Goal: Register for event/course

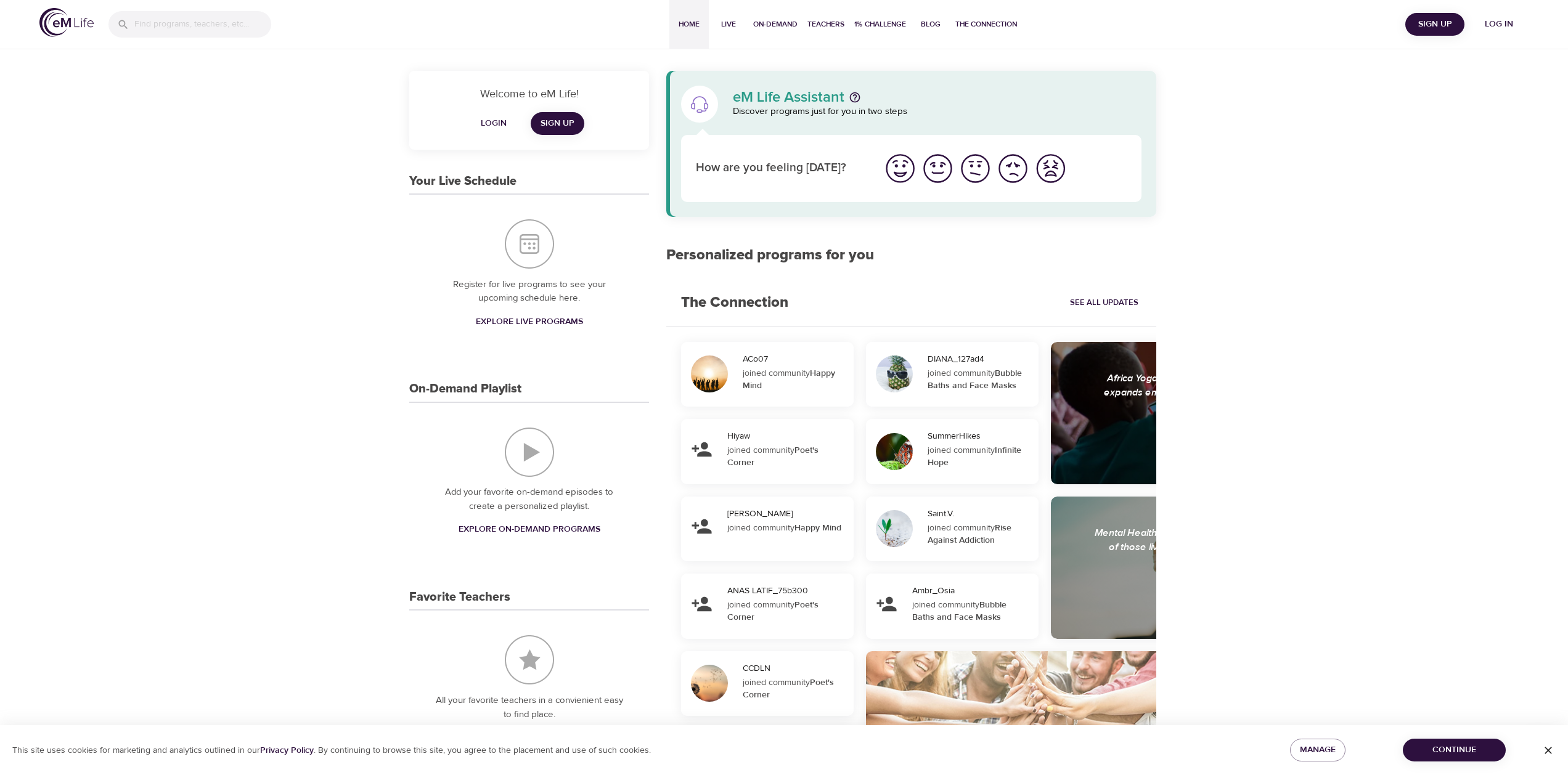
click at [1491, 19] on span "Log in" at bounding box center [1498, 24] width 49 height 16
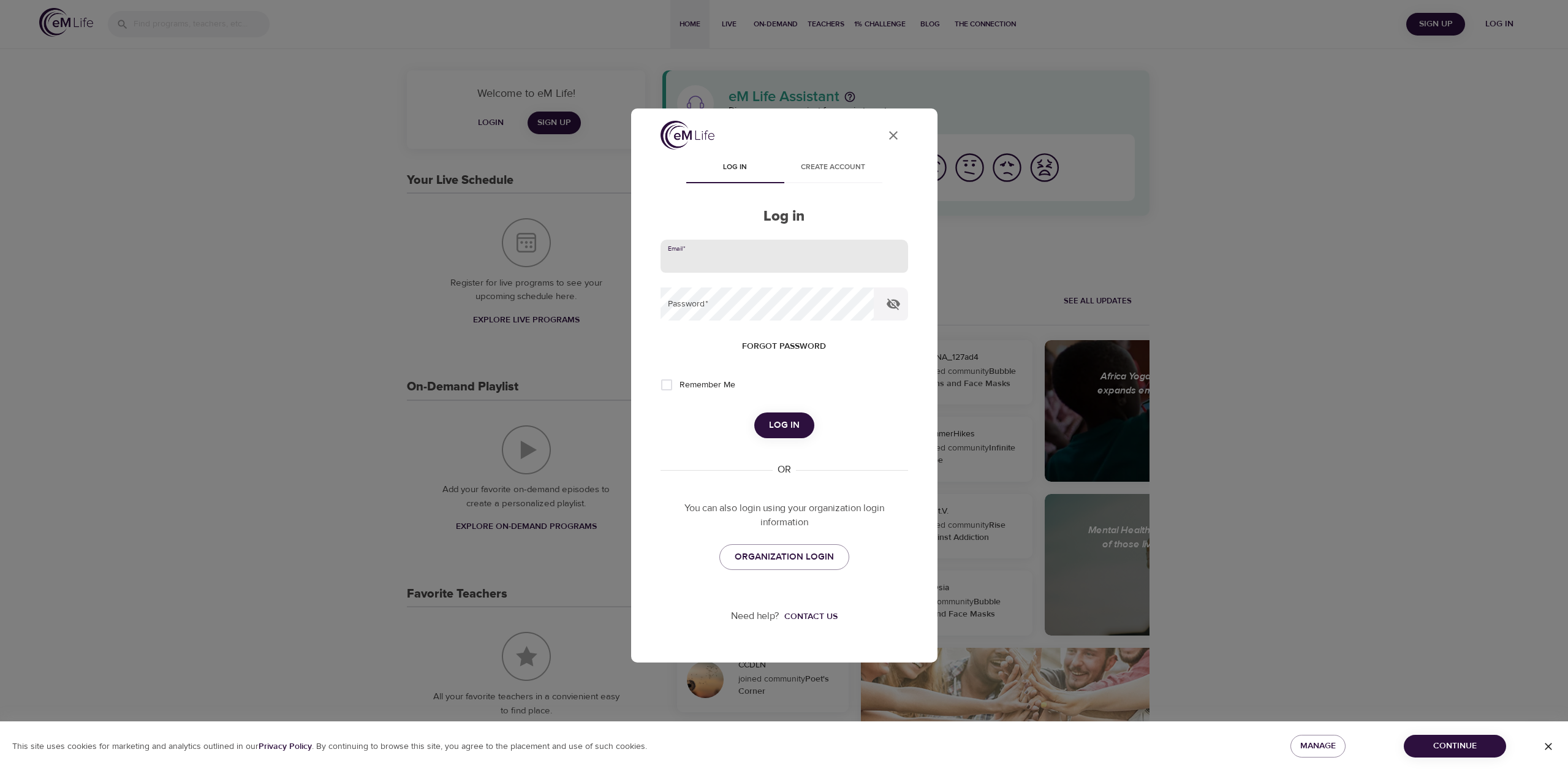
click at [758, 270] on input "email" at bounding box center [784, 256] width 247 height 33
type input "[PERSON_NAME][EMAIL_ADDRESS][DOMAIN_NAME]"
click at [1440, 180] on div "User Profile Log in Create account Log in Email   * [EMAIL_ADDRESS][DOMAIN_NAME…" at bounding box center [784, 385] width 1568 height 771
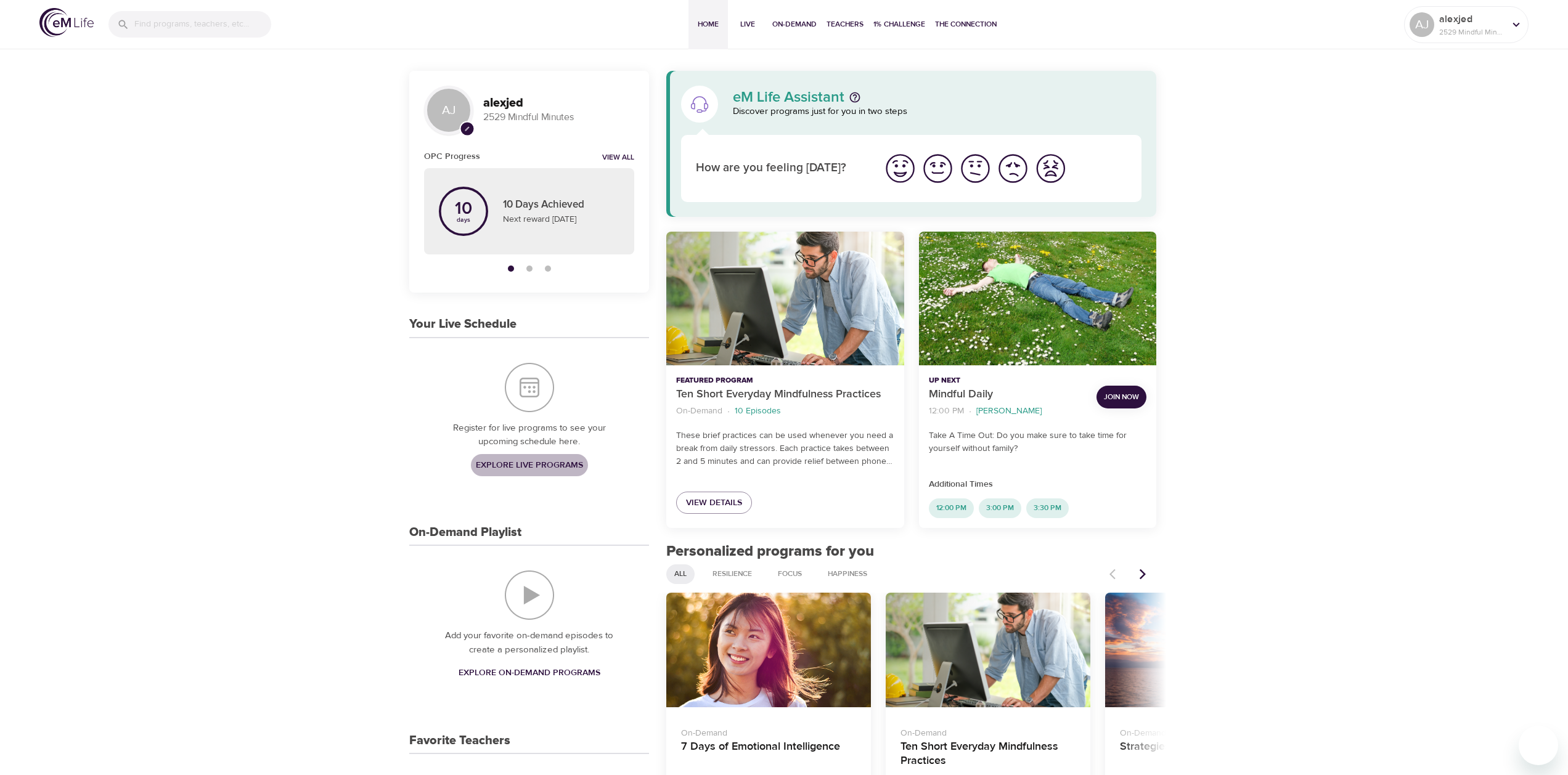
click at [518, 465] on span "Explore Live Programs" at bounding box center [529, 465] width 107 height 16
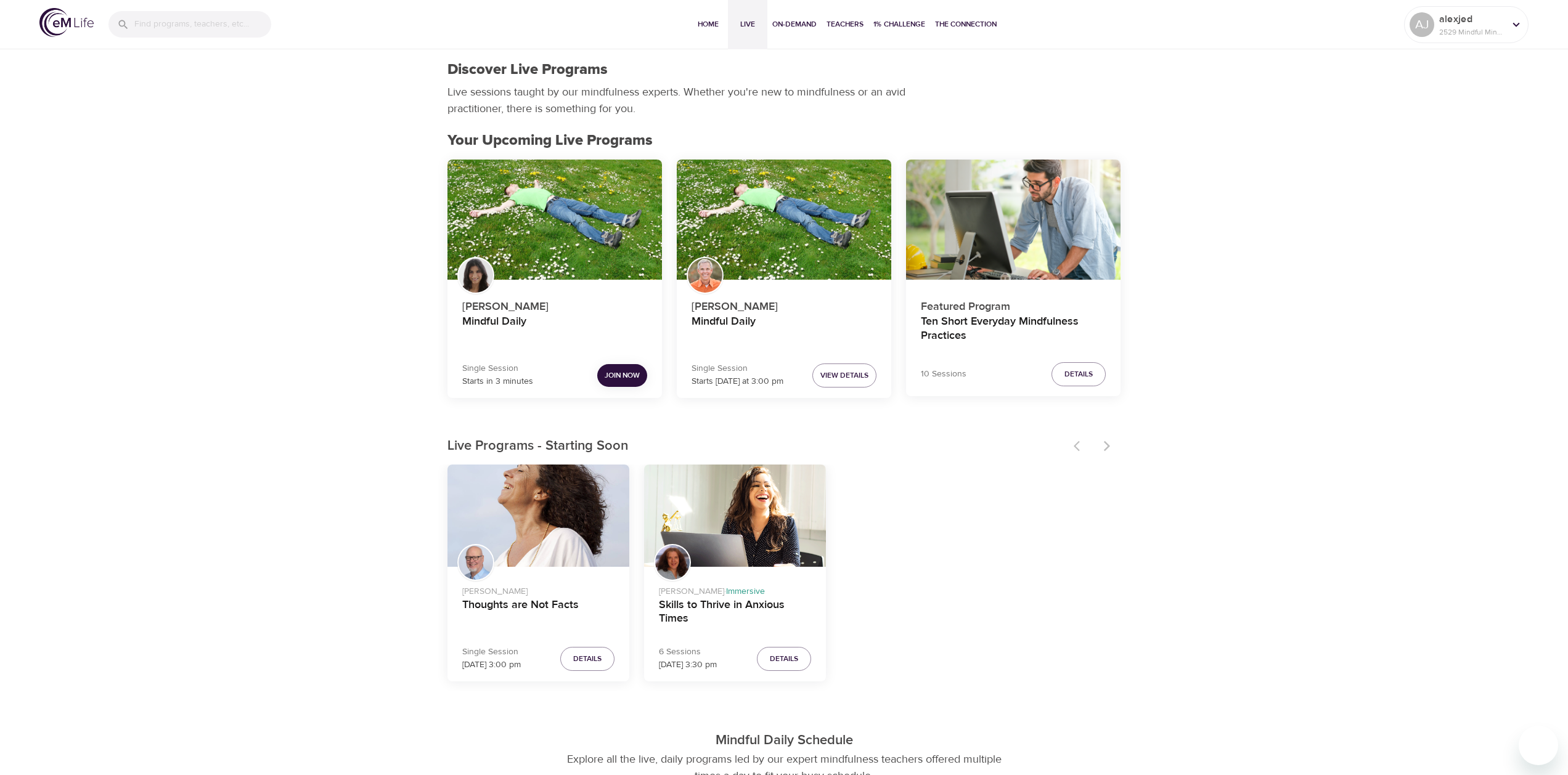
click at [608, 381] on span "Join Now" at bounding box center [622, 375] width 35 height 13
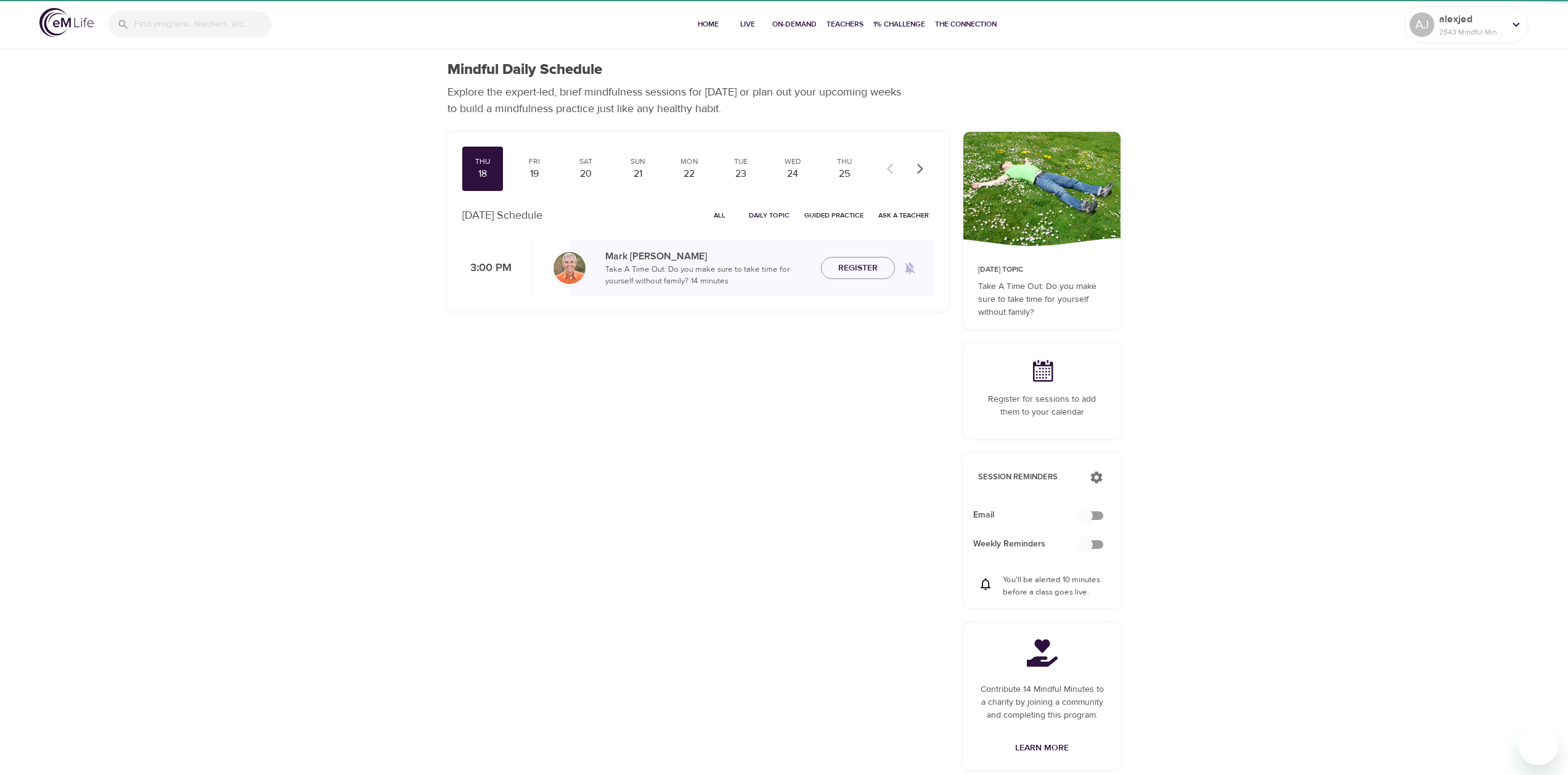
checkbox input "true"
